Goal: Task Accomplishment & Management: Manage account settings

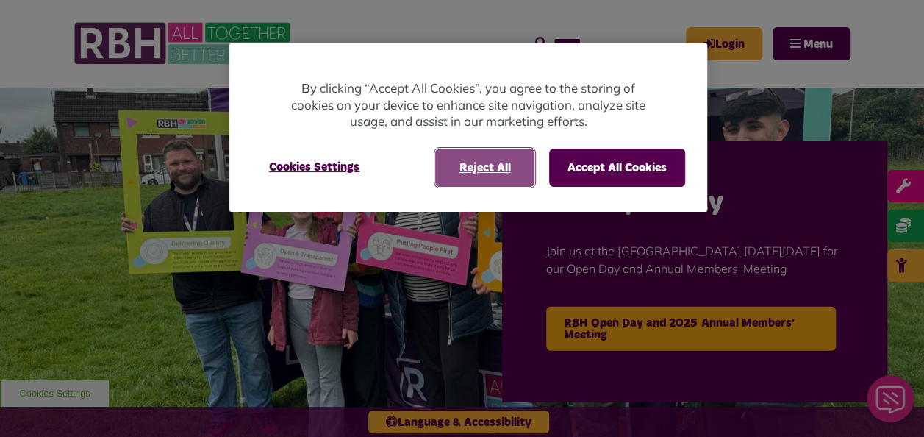
click at [467, 159] on button "Reject All" at bounding box center [484, 167] width 99 height 38
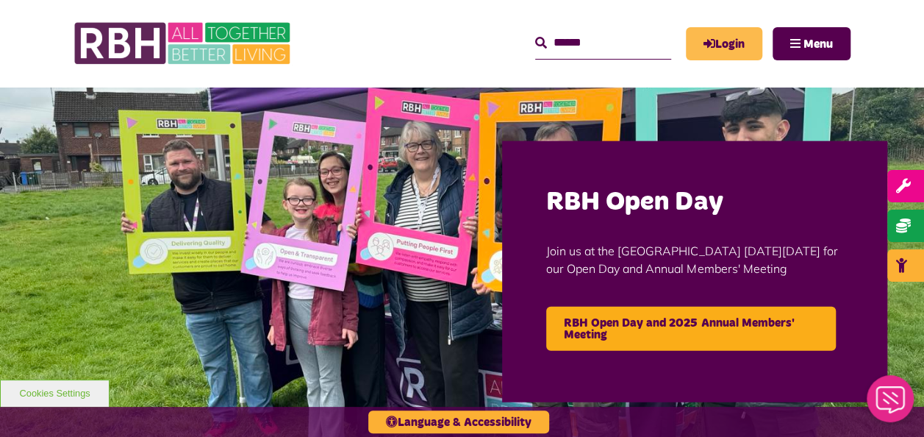
click at [733, 46] on link "Login" at bounding box center [724, 43] width 76 height 33
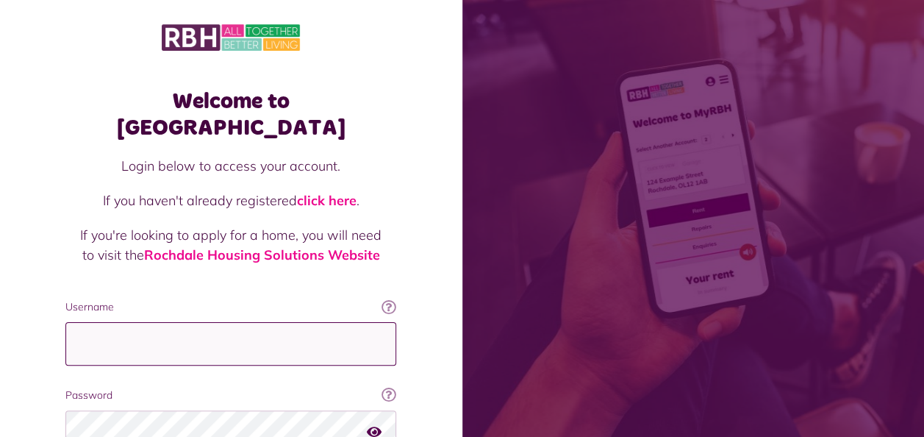
click at [215, 322] on input "Username" at bounding box center [230, 343] width 331 height 43
type input "**********"
